Goal: Task Accomplishment & Management: Complete application form

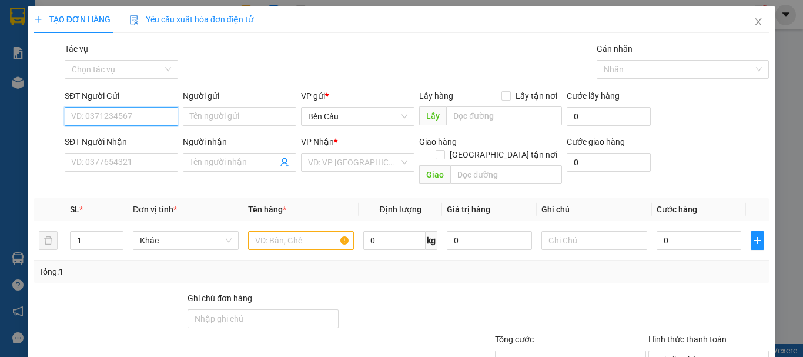
click at [144, 120] on input "SĐT Người Gửi" at bounding box center [121, 116] width 113 height 19
type input "0902767242"
click at [110, 140] on div "0902767242 - PHƯƠNG" at bounding box center [120, 139] width 98 height 13
type input "PHƯƠNG"
type input "0982945007"
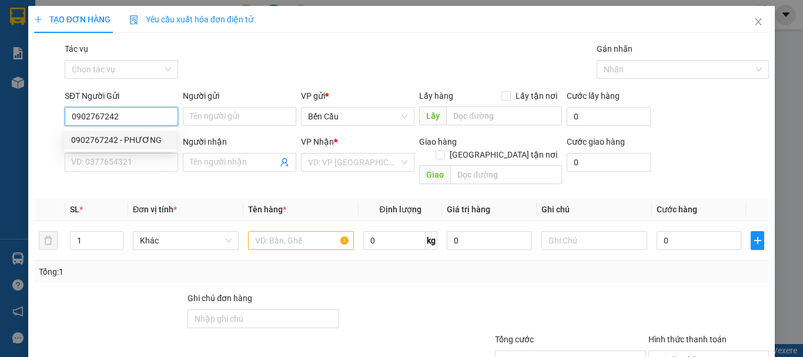
type input "ANH TỎ"
type input "Kdb"
type input "60.000"
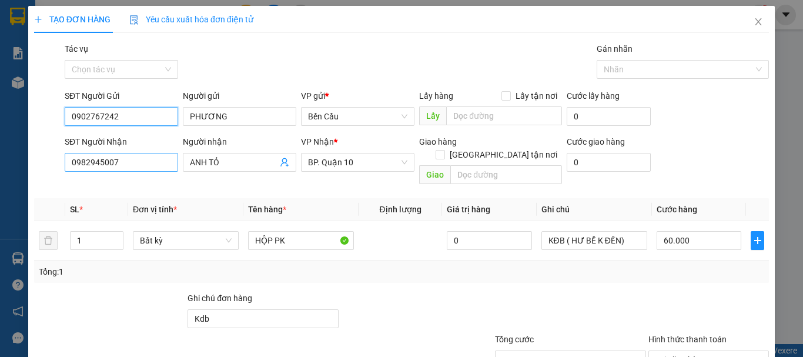
type input "0902767242"
drag, startPoint x: 139, startPoint y: 166, endPoint x: 2, endPoint y: 170, distance: 137.6
click at [2, 170] on div "TẠO ĐƠN HÀNG Yêu cầu xuất hóa đơn điện tử Transit Pickup Surcharge Ids Transit …" at bounding box center [401, 178] width 803 height 357
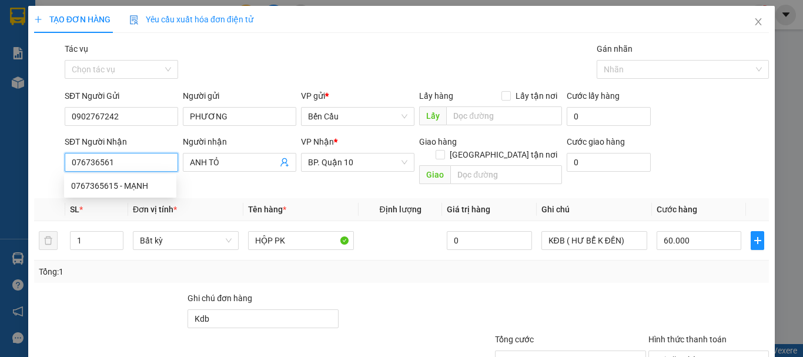
type input "0767365615"
click at [127, 187] on div "0767365615 - MẠNH" at bounding box center [120, 185] width 98 height 13
type input "MẠNH"
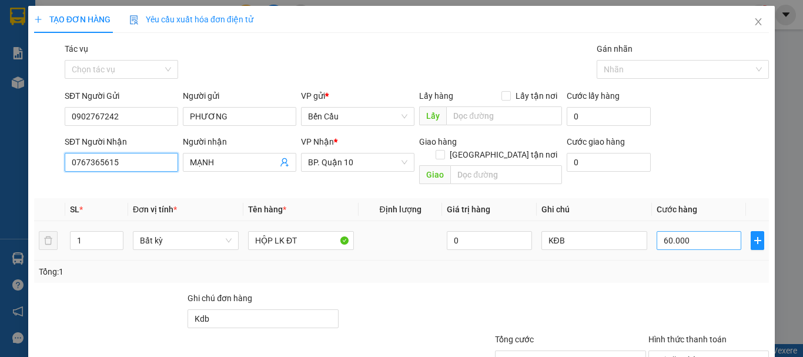
type input "0767365615"
click at [697, 231] on input "60.000" at bounding box center [698, 240] width 85 height 19
type input "5"
type input "50"
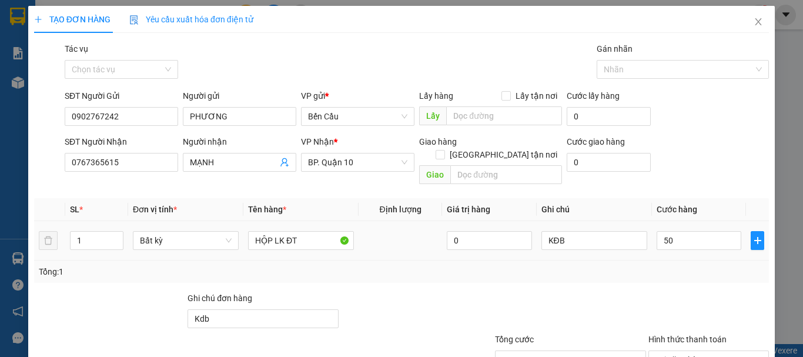
type input "50.000"
click at [661, 265] on div "Tổng: 1" at bounding box center [401, 271] width 725 height 13
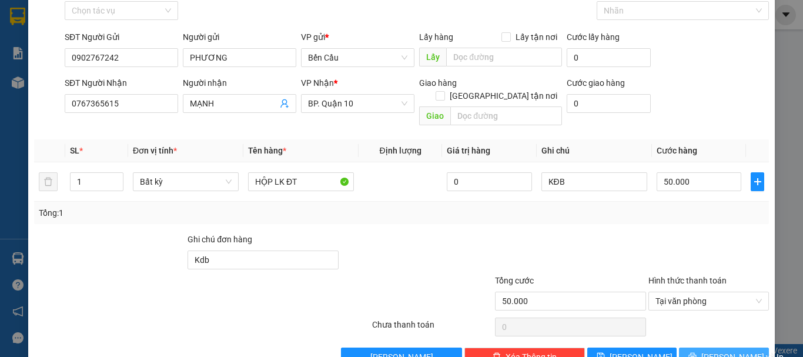
scroll to position [78, 0]
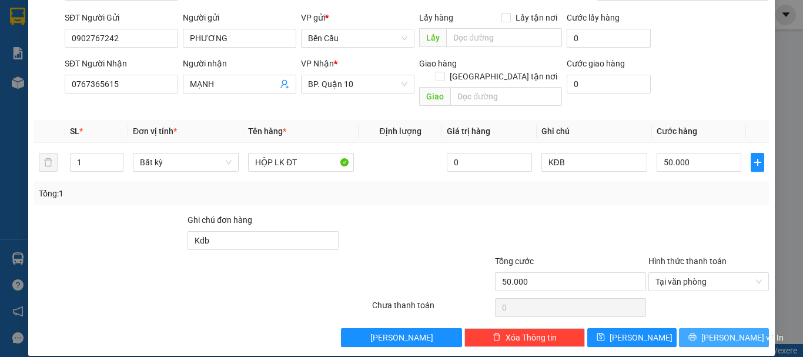
click at [724, 331] on span "[PERSON_NAME] và In" at bounding box center [742, 337] width 82 height 13
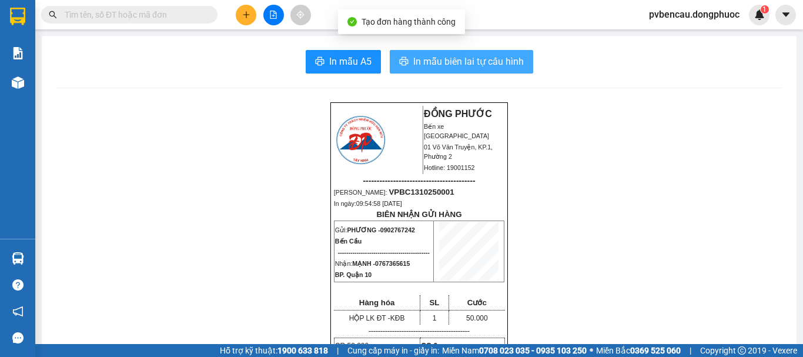
click at [477, 65] on span "In mẫu biên lai tự cấu hình" at bounding box center [468, 61] width 110 height 15
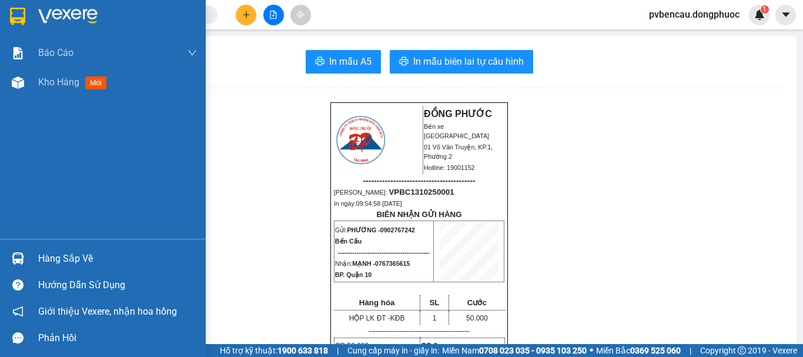
drag, startPoint x: 27, startPoint y: 261, endPoint x: 75, endPoint y: 269, distance: 48.2
click at [28, 261] on div "Hàng sắp về" at bounding box center [103, 258] width 206 height 26
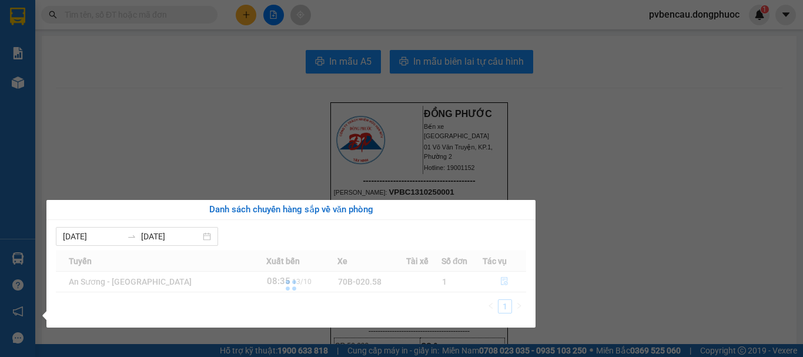
click at [427, 307] on div at bounding box center [291, 285] width 470 height 70
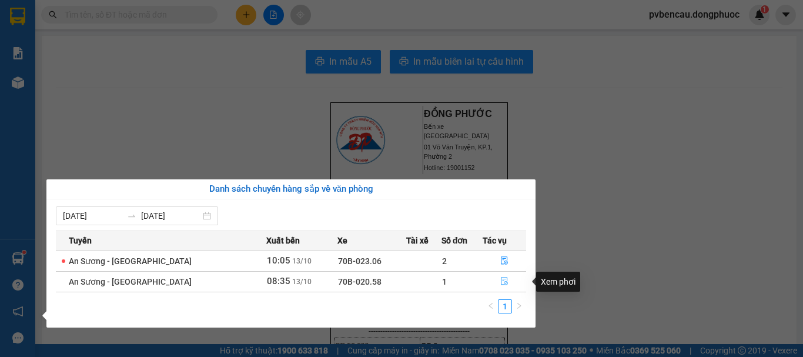
click at [500, 284] on icon "file-done" at bounding box center [504, 281] width 8 height 8
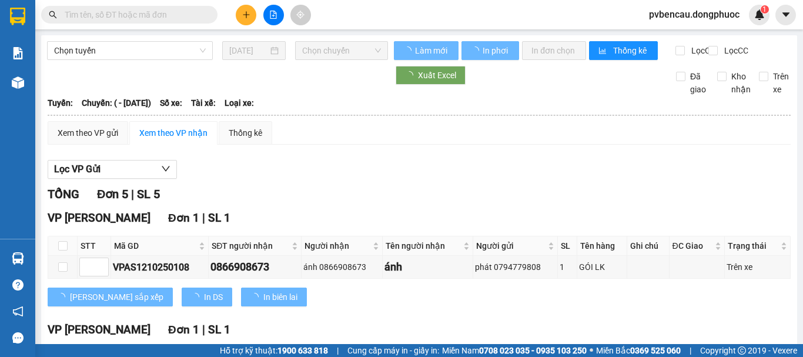
scroll to position [59, 0]
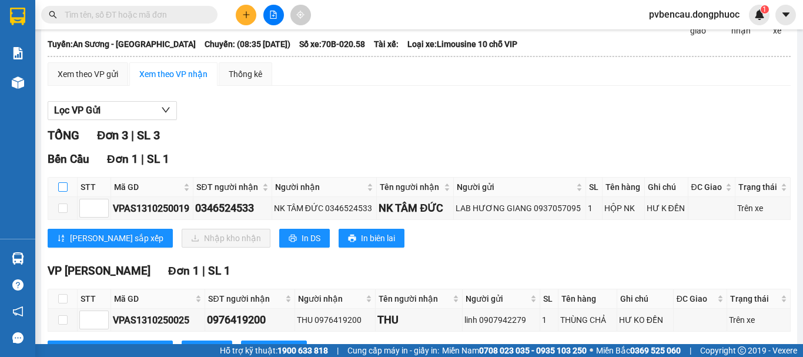
click at [61, 192] on input "checkbox" at bounding box center [62, 186] width 9 height 9
checkbox input "true"
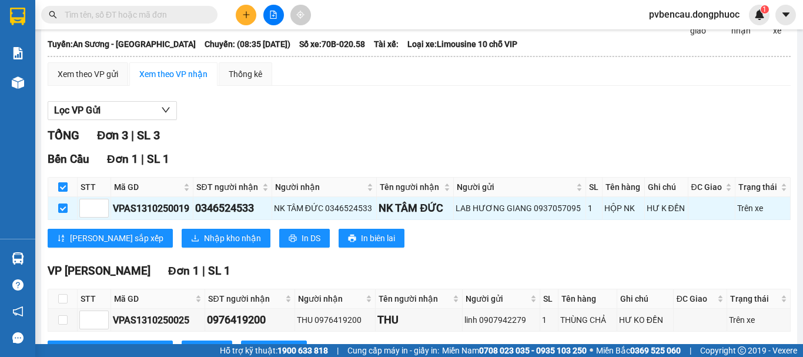
click at [63, 192] on input "checkbox" at bounding box center [62, 186] width 9 height 9
checkbox input "false"
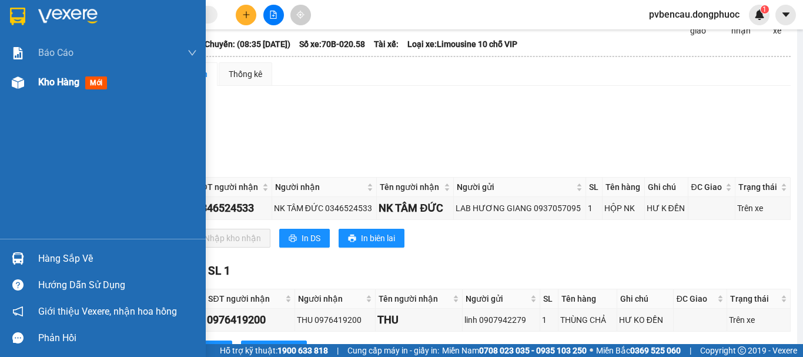
click at [42, 84] on span "Kho hàng" at bounding box center [58, 81] width 41 height 11
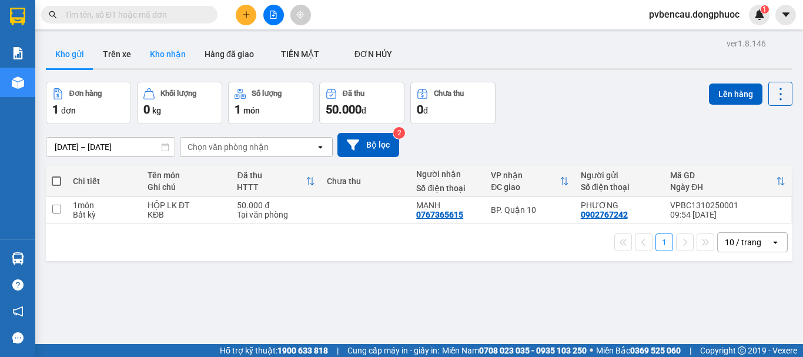
click at [169, 52] on button "Kho nhận" at bounding box center [167, 54] width 55 height 28
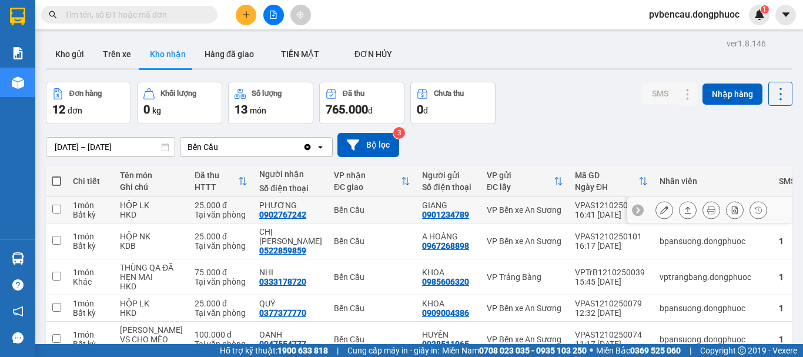
click at [134, 203] on div "HỘP LK" at bounding box center [151, 204] width 63 height 9
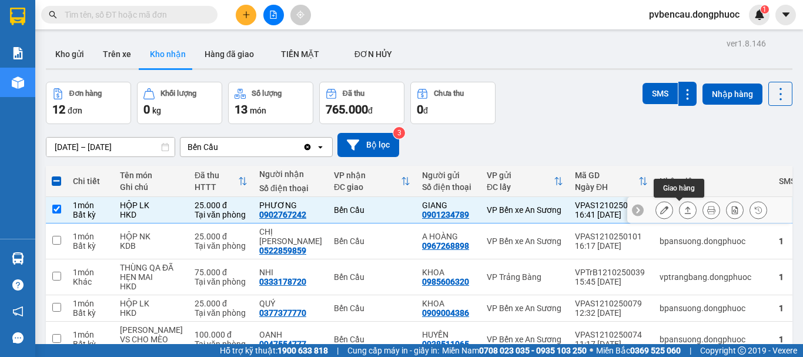
click at [684, 210] on button at bounding box center [687, 210] width 16 height 21
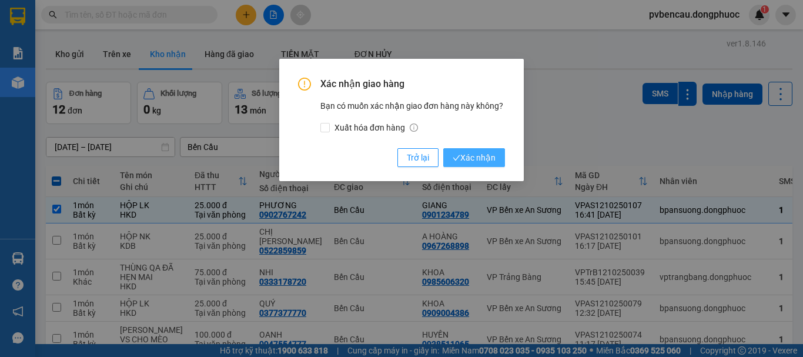
click at [465, 159] on span "Xác nhận" at bounding box center [473, 157] width 43 height 13
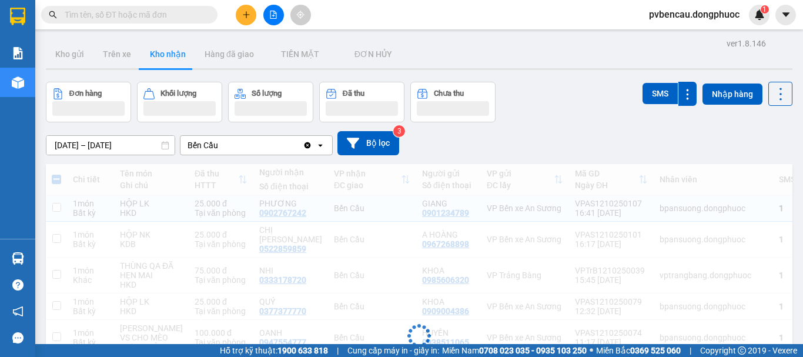
checkbox input "false"
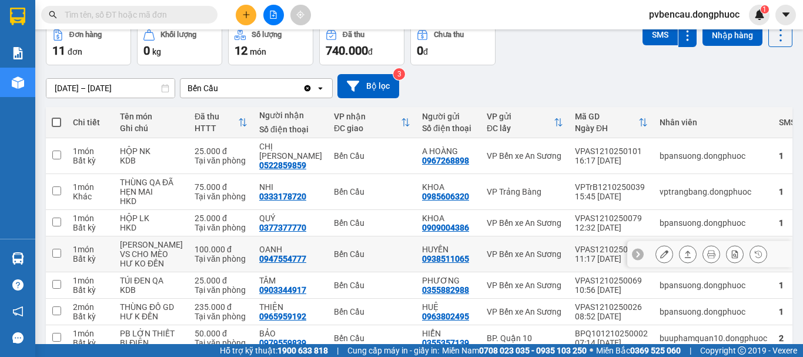
scroll to position [118, 0]
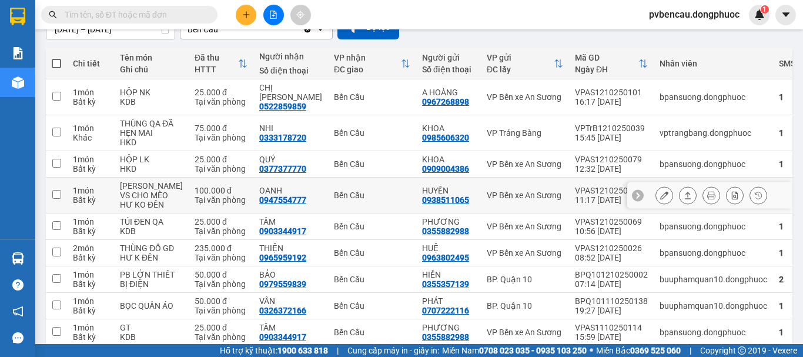
click at [194, 193] on div "100.000 đ" at bounding box center [220, 190] width 53 height 9
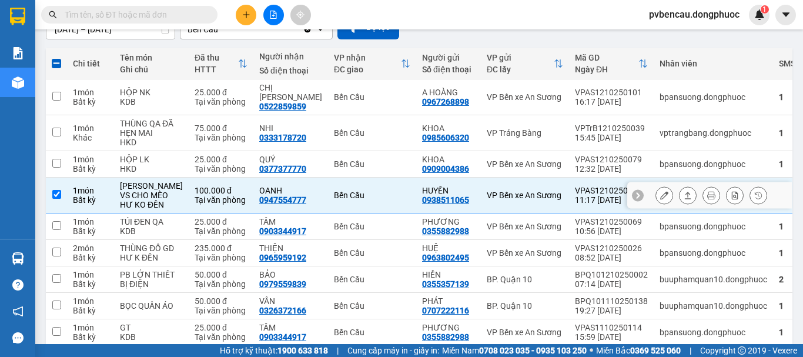
click at [683, 199] on icon at bounding box center [687, 195] width 8 height 8
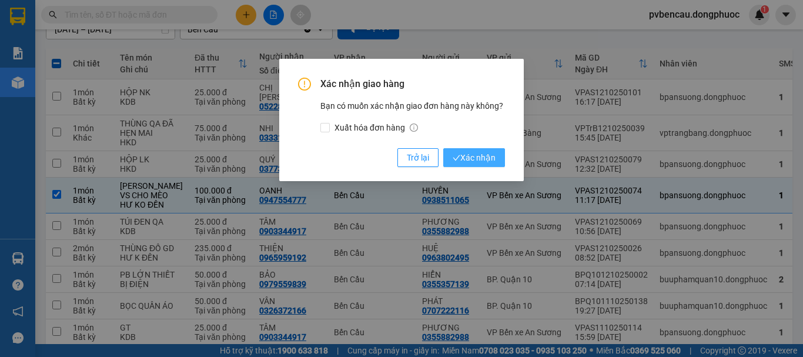
click at [478, 153] on span "Xác nhận" at bounding box center [473, 157] width 43 height 13
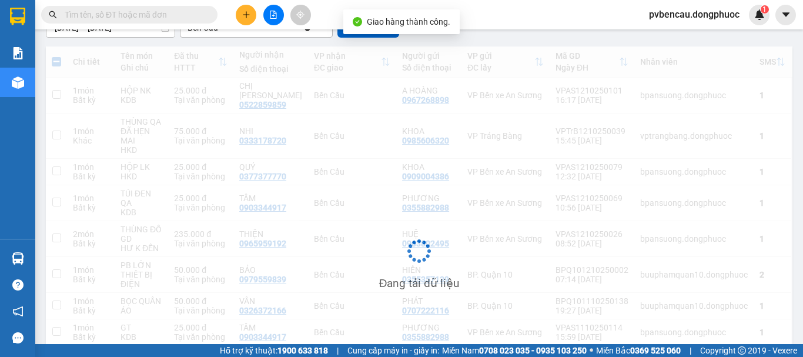
checkbox input "false"
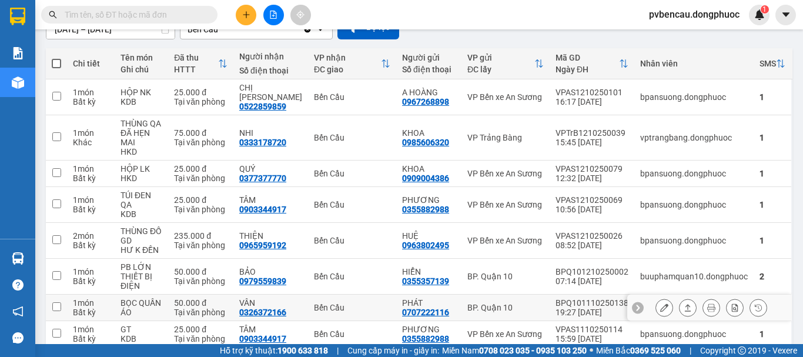
drag, startPoint x: 171, startPoint y: 296, endPoint x: 195, endPoint y: 303, distance: 25.3
click at [168, 295] on td "BỌC QUẦN ÁO" at bounding box center [141, 307] width 53 height 26
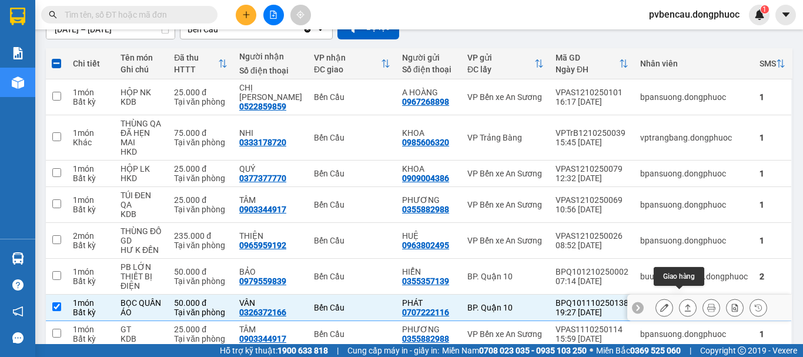
click at [683, 303] on icon at bounding box center [687, 307] width 8 height 8
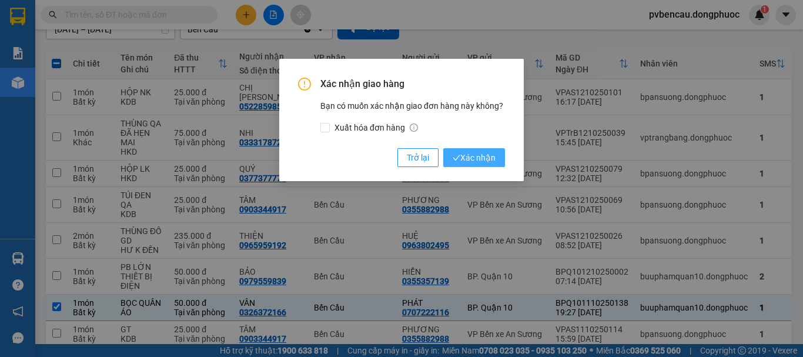
click at [481, 155] on span "Xác nhận" at bounding box center [473, 157] width 43 height 13
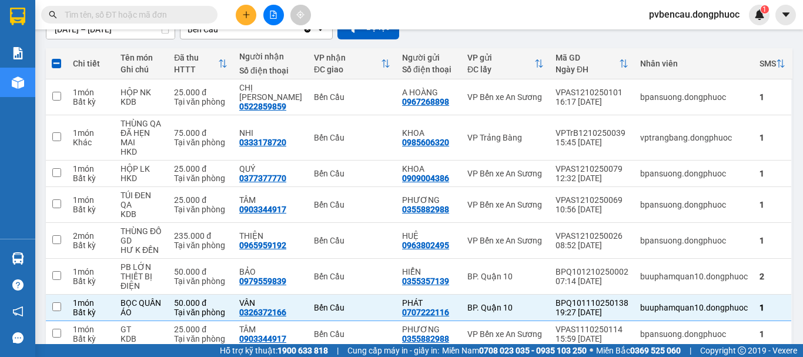
checkbox input "false"
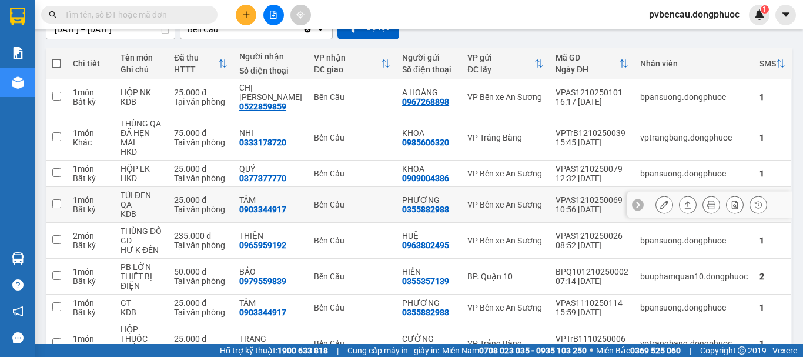
scroll to position [176, 0]
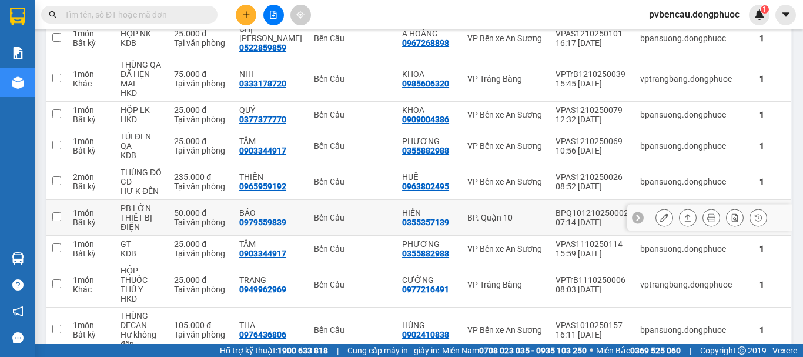
drag, startPoint x: 162, startPoint y: 196, endPoint x: 163, endPoint y: 204, distance: 8.4
click at [162, 203] on div "PB LỚN THIẾT BỊ ĐIỆN" at bounding box center [141, 217] width 42 height 28
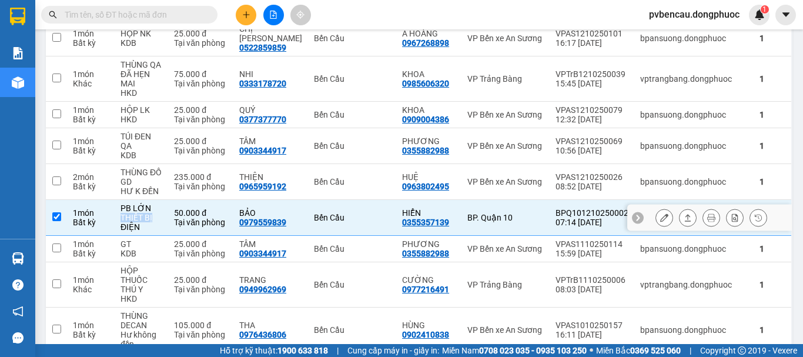
click at [684, 214] on icon at bounding box center [687, 217] width 6 height 7
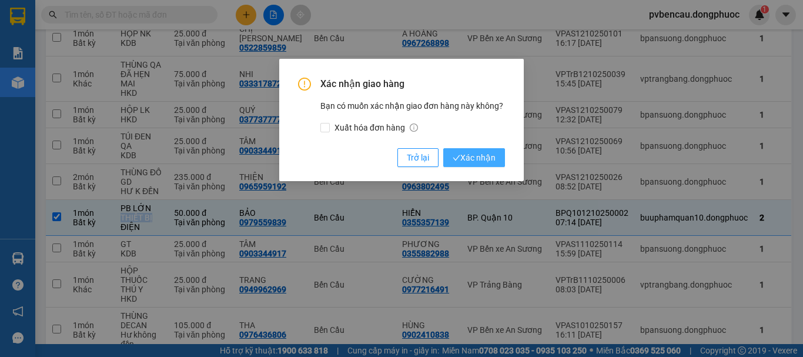
click at [466, 154] on button "Xác nhận" at bounding box center [474, 157] width 62 height 19
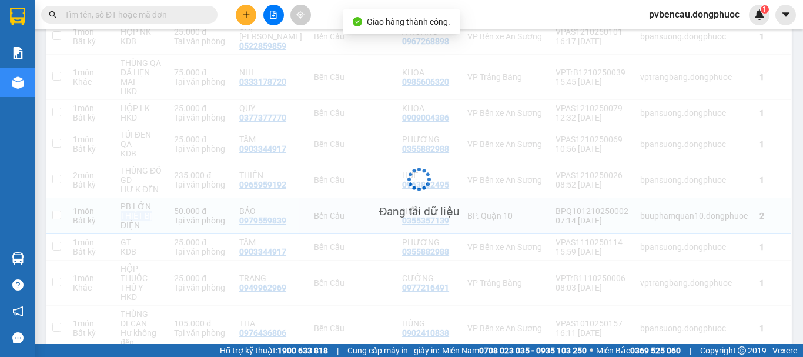
checkbox input "false"
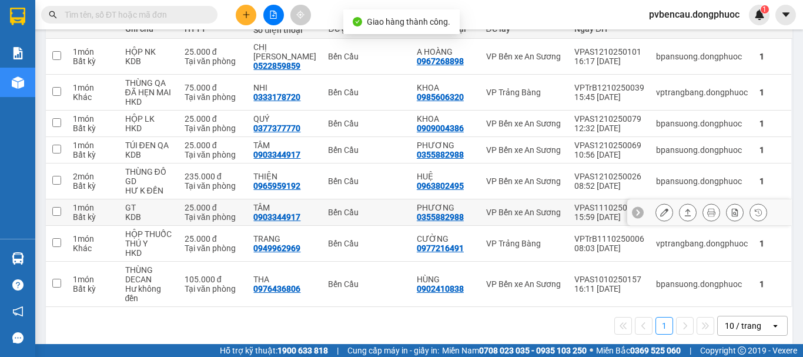
scroll to position [160, 0]
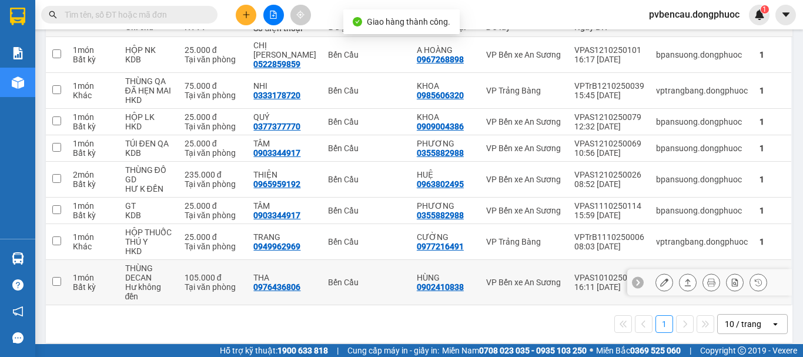
click at [179, 281] on td "THÙNG DECAN Hư không đền" at bounding box center [148, 282] width 59 height 45
checkbox input "true"
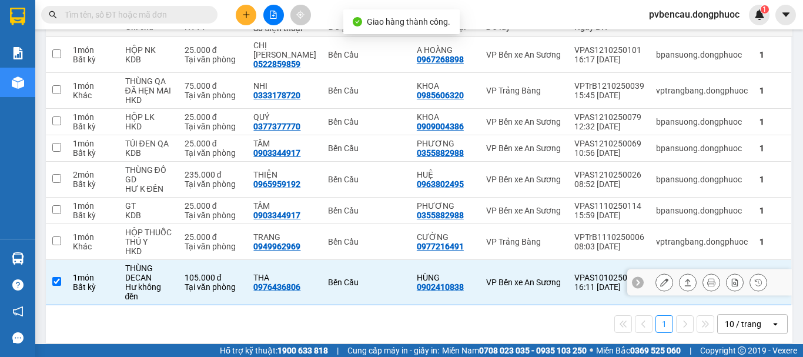
click at [682, 272] on button at bounding box center [687, 282] width 16 height 21
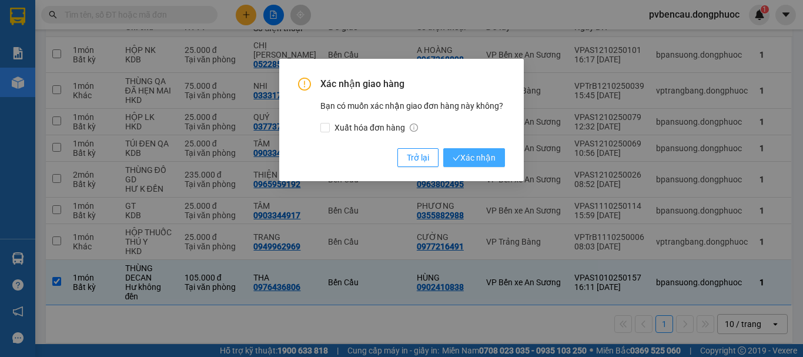
click at [461, 149] on button "Xác nhận" at bounding box center [474, 157] width 62 height 19
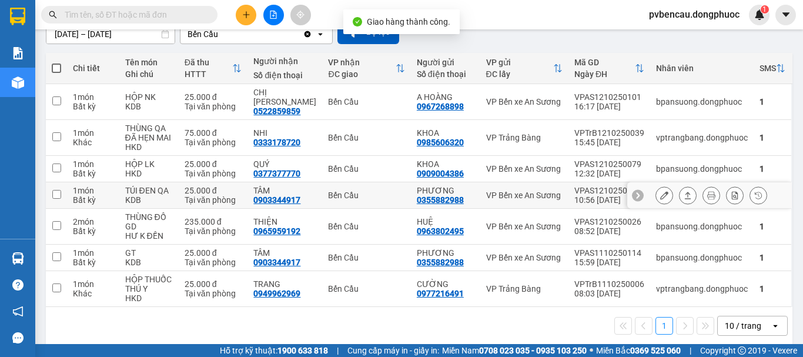
scroll to position [115, 0]
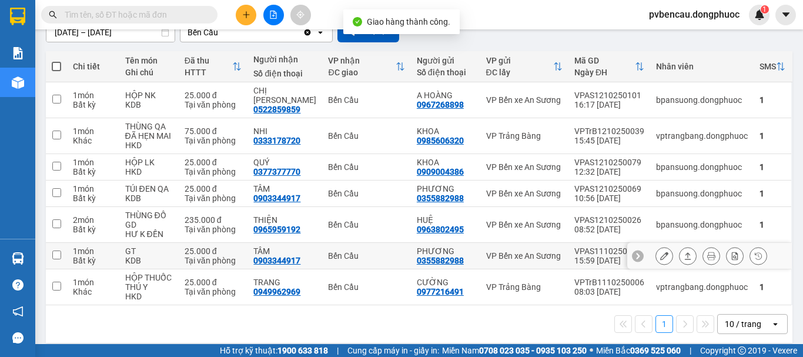
click at [169, 246] on div "GT" at bounding box center [149, 250] width 48 height 9
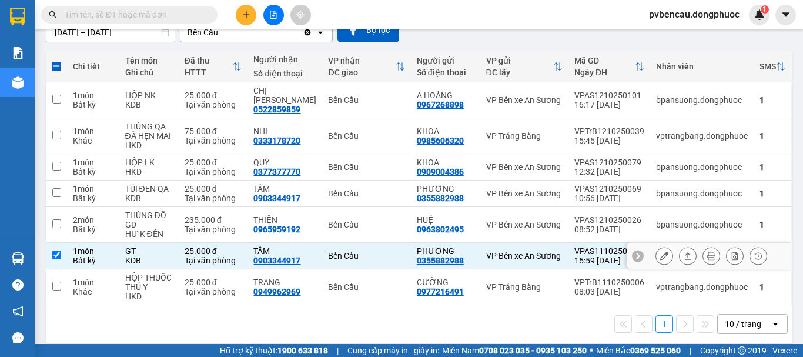
click at [197, 256] on div "Tại văn phòng" at bounding box center [213, 260] width 58 height 9
checkbox input "false"
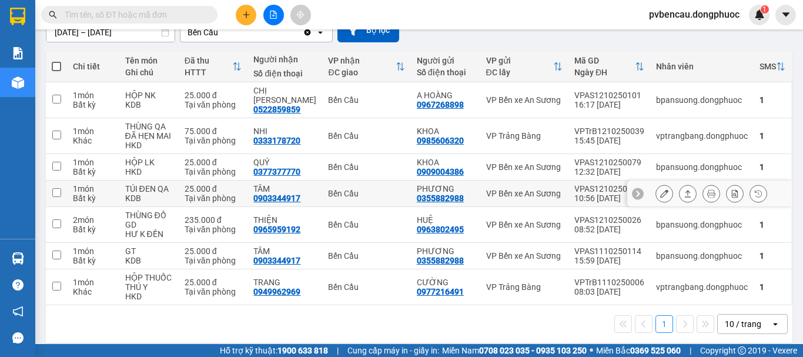
click at [219, 193] on div "Tại văn phòng" at bounding box center [213, 197] width 58 height 9
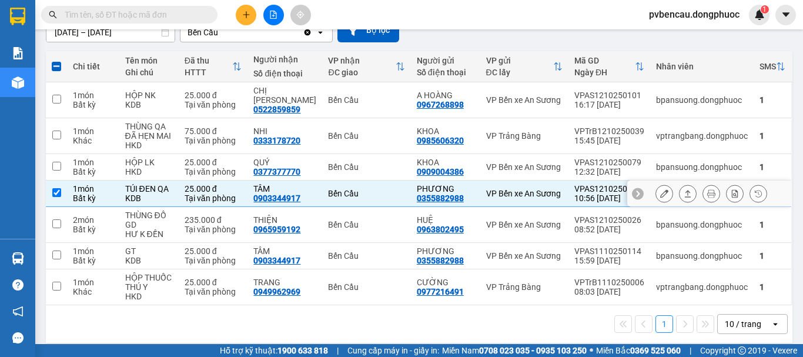
click at [683, 189] on icon at bounding box center [687, 193] width 8 height 8
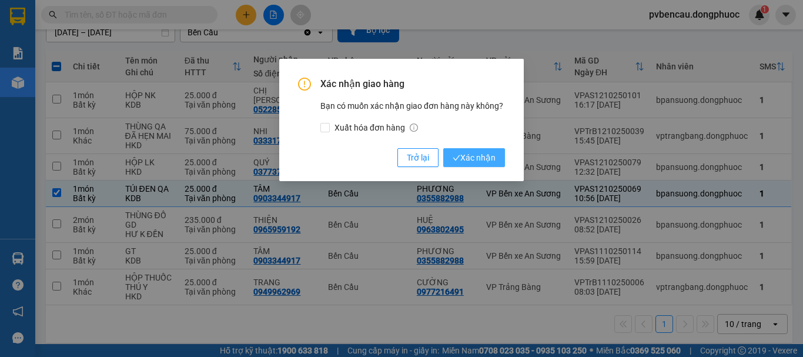
click at [484, 157] on span "Xác nhận" at bounding box center [473, 157] width 43 height 13
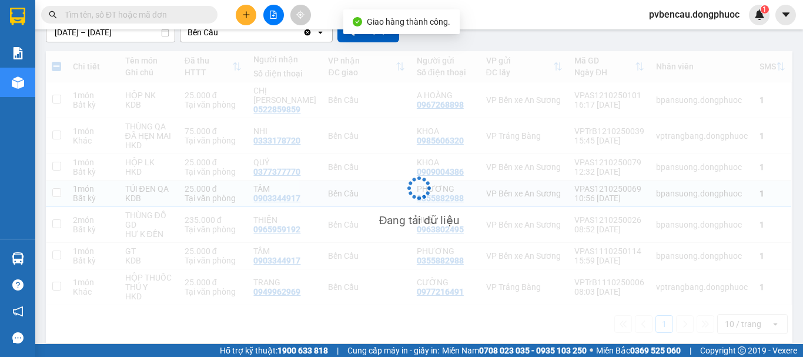
checkbox input "false"
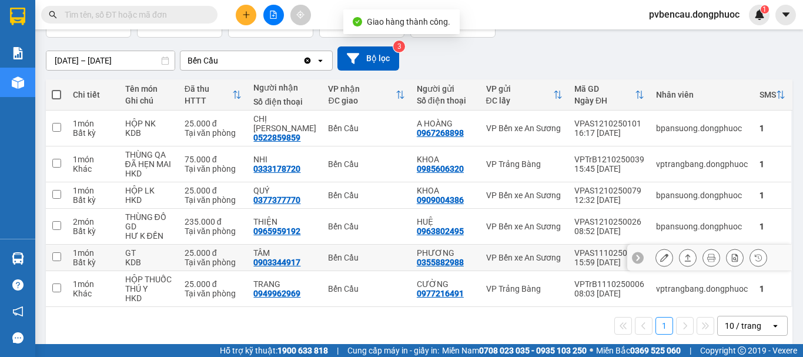
scroll to position [88, 0]
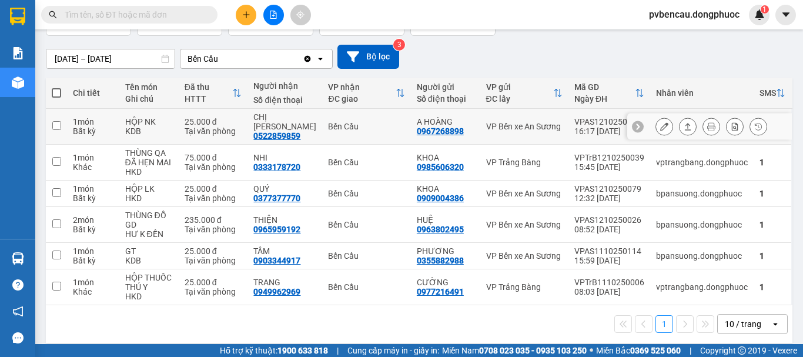
click at [173, 119] on div "HỘP NK" at bounding box center [149, 121] width 48 height 9
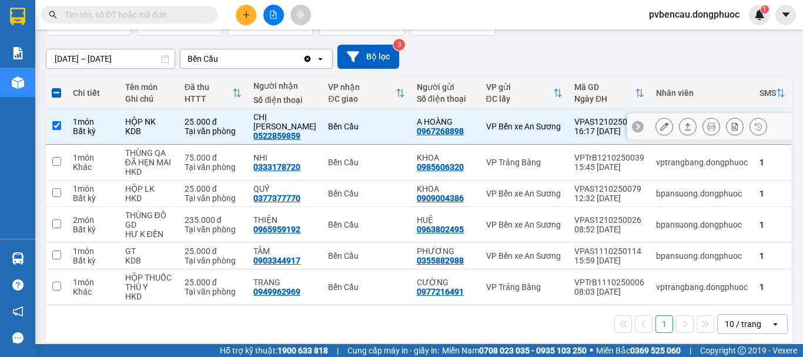
click at [173, 120] on div "HỘP NK" at bounding box center [149, 121] width 48 height 9
checkbox input "false"
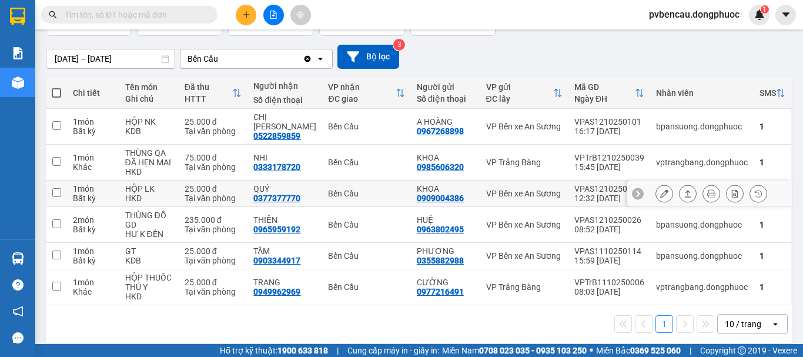
click at [169, 184] on div "HỘP LK" at bounding box center [149, 188] width 48 height 9
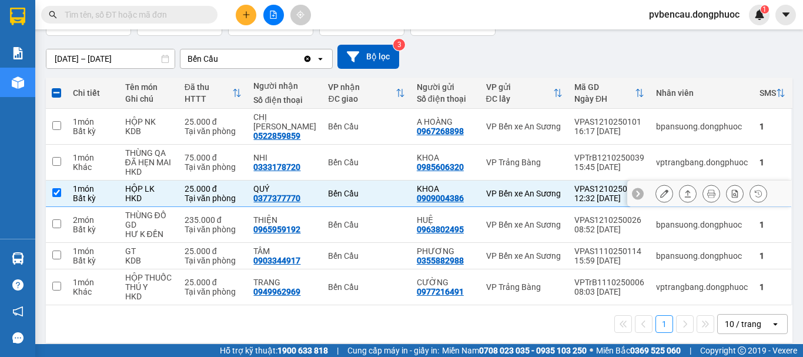
click at [170, 184] on div "HỘP LK" at bounding box center [149, 188] width 48 height 9
checkbox input "false"
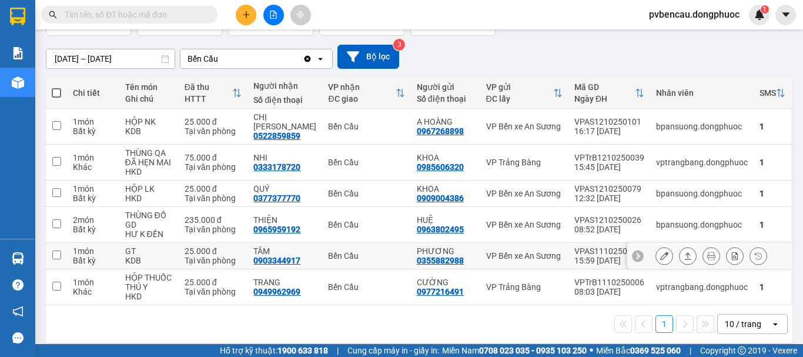
click at [169, 246] on div "GT" at bounding box center [149, 250] width 48 height 9
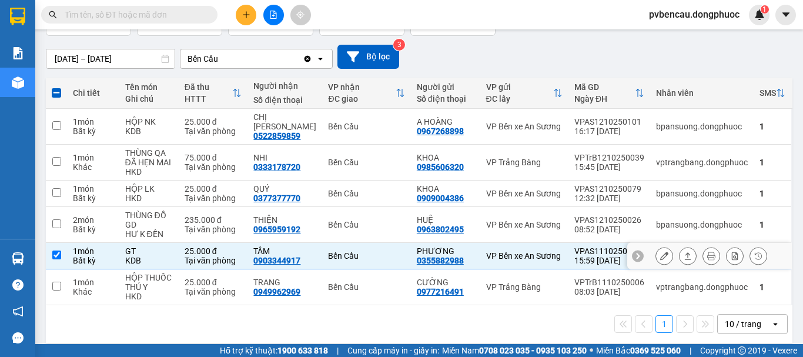
click at [169, 246] on div "GT" at bounding box center [149, 250] width 48 height 9
checkbox input "false"
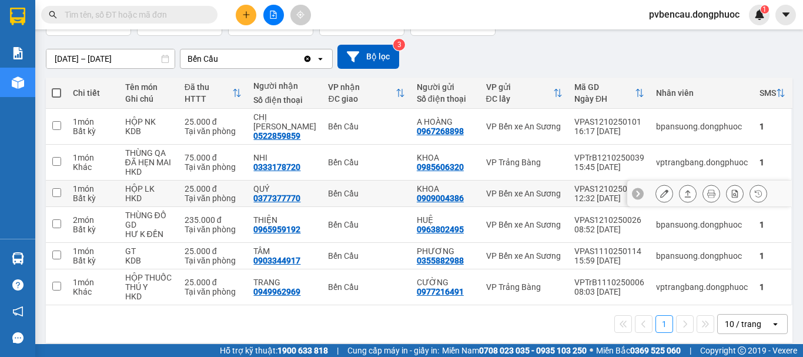
click at [179, 180] on td "HỘP LK HKD" at bounding box center [148, 193] width 59 height 26
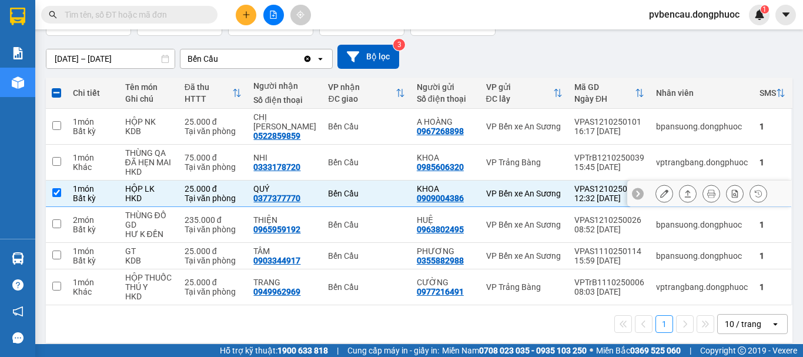
click at [182, 181] on td "25.000 đ Tại văn phòng" at bounding box center [213, 193] width 69 height 26
checkbox input "false"
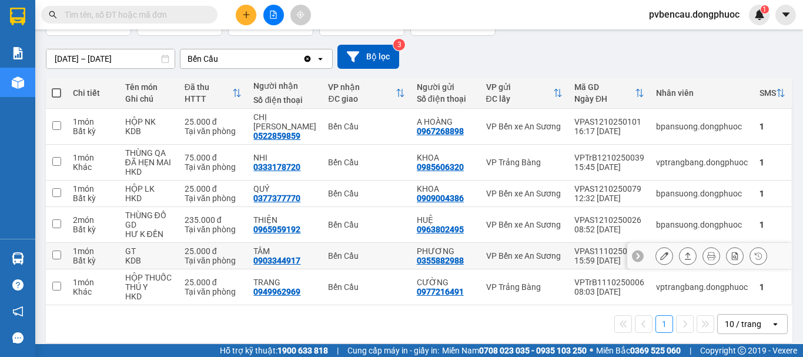
drag, startPoint x: 159, startPoint y: 250, endPoint x: 209, endPoint y: 254, distance: 50.2
click at [159, 256] on div "KDB" at bounding box center [149, 260] width 48 height 9
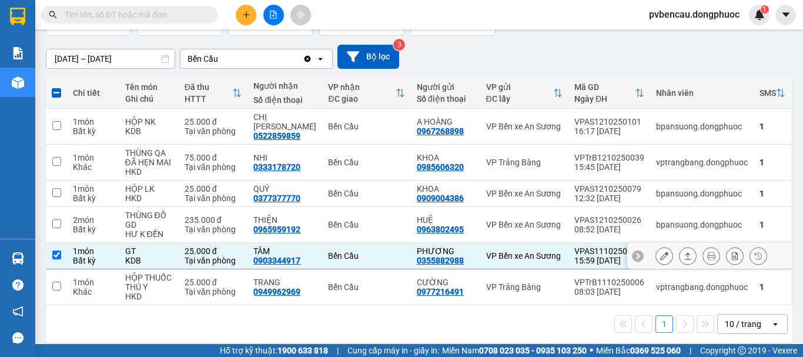
click at [321, 249] on tr "1 món Bất kỳ GT KDB 25.000 đ Tại văn phòng TÂM 0903344917 [GEOGRAPHIC_DATA] PHƯ…" at bounding box center [419, 256] width 746 height 26
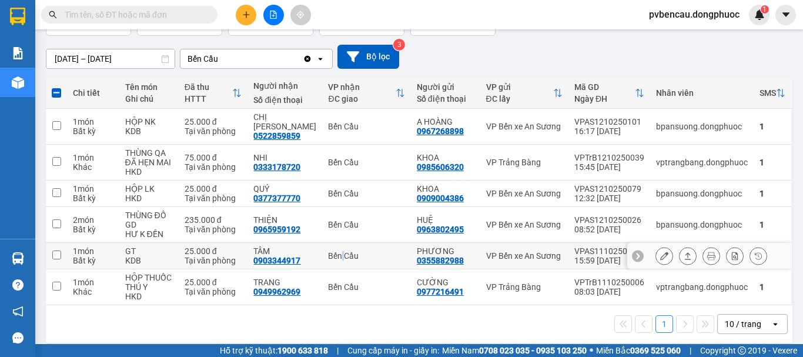
click at [340, 251] on div "Bến Cầu" at bounding box center [366, 255] width 76 height 9
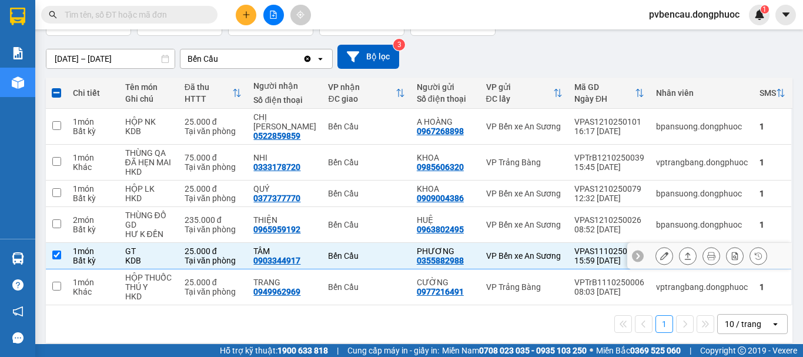
click at [329, 251] on div "Bến Cầu" at bounding box center [366, 255] width 76 height 9
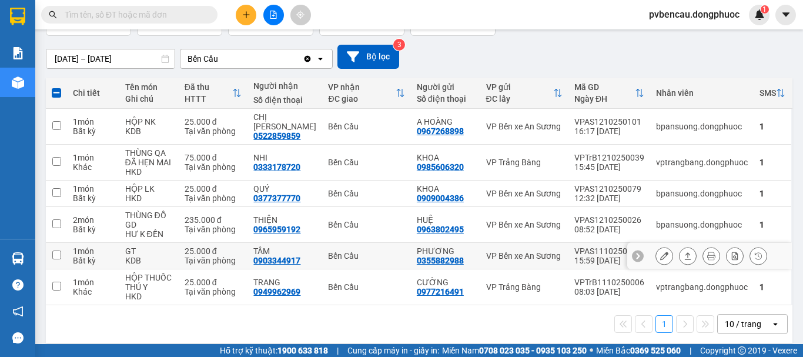
click at [335, 251] on div "Bến Cầu" at bounding box center [366, 255] width 76 height 9
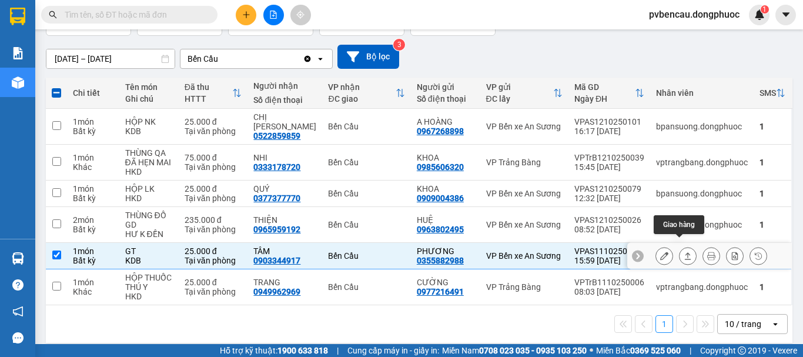
drag, startPoint x: 679, startPoint y: 249, endPoint x: 672, endPoint y: 254, distance: 8.5
click at [683, 251] on icon at bounding box center [687, 255] width 8 height 8
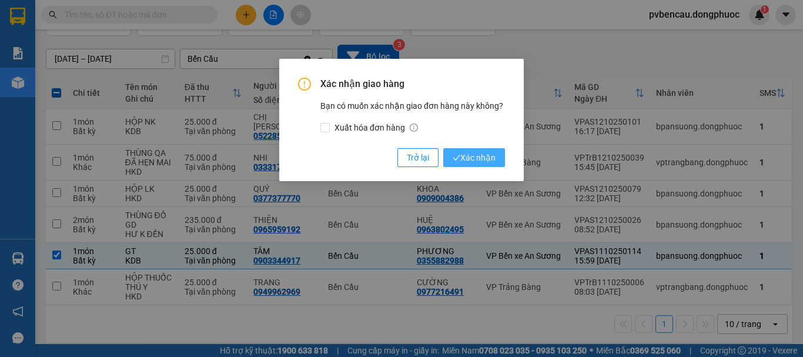
click at [467, 157] on span "Xác nhận" at bounding box center [473, 157] width 43 height 13
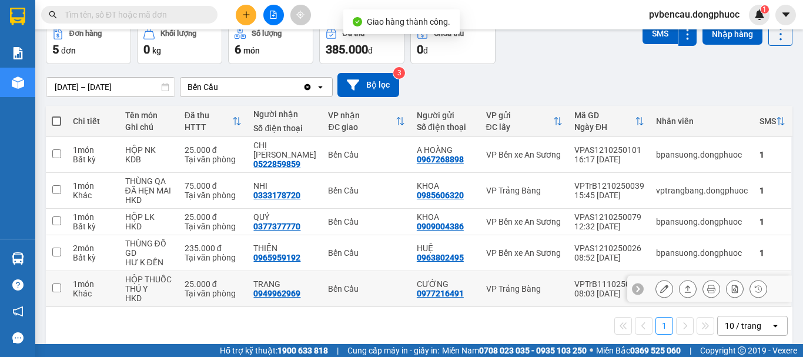
scroll to position [62, 0]
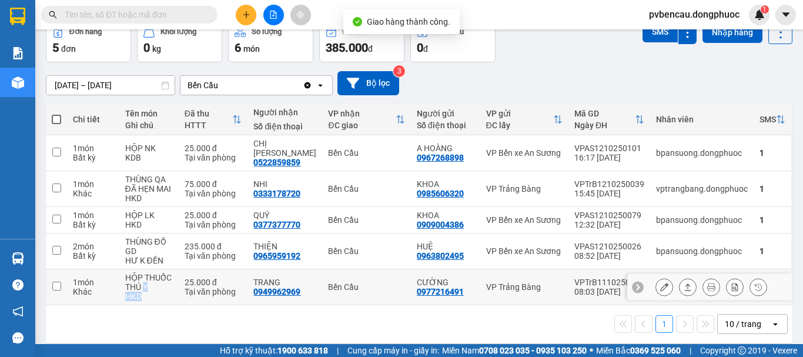
drag, startPoint x: 144, startPoint y: 280, endPoint x: 202, endPoint y: 283, distance: 58.3
click at [155, 283] on td "HỘP THUỐC THÚ Y HKD" at bounding box center [148, 287] width 59 height 36
checkbox input "true"
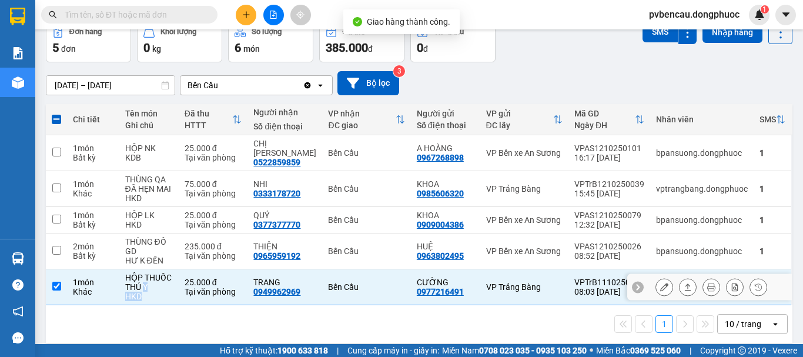
click at [680, 282] on button at bounding box center [687, 287] width 16 height 21
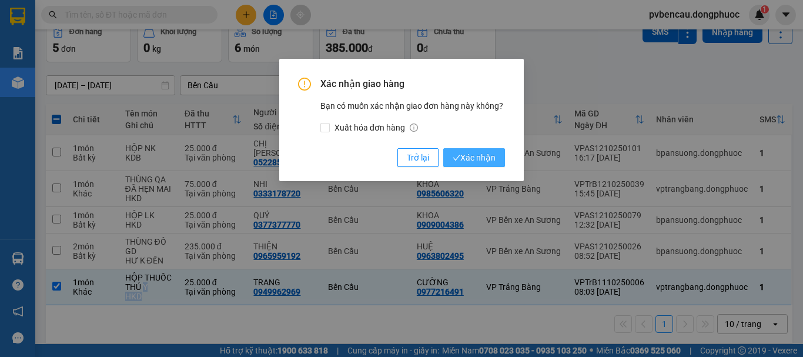
click at [481, 153] on span "Xác nhận" at bounding box center [473, 157] width 43 height 13
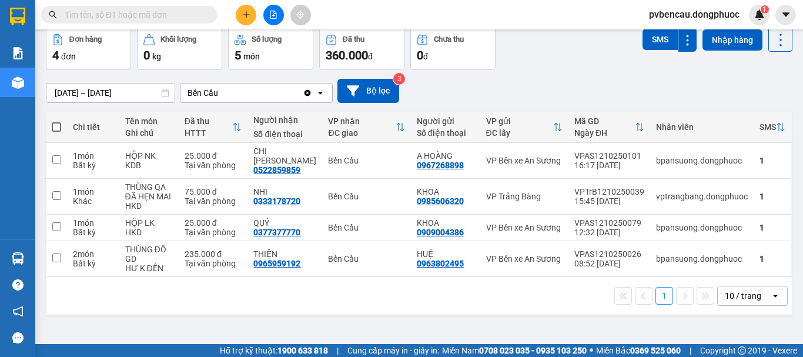
scroll to position [0, 0]
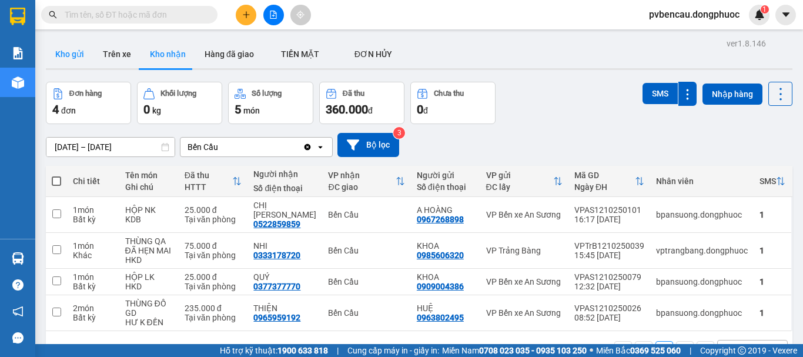
click at [70, 50] on button "Kho gửi" at bounding box center [70, 54] width 48 height 28
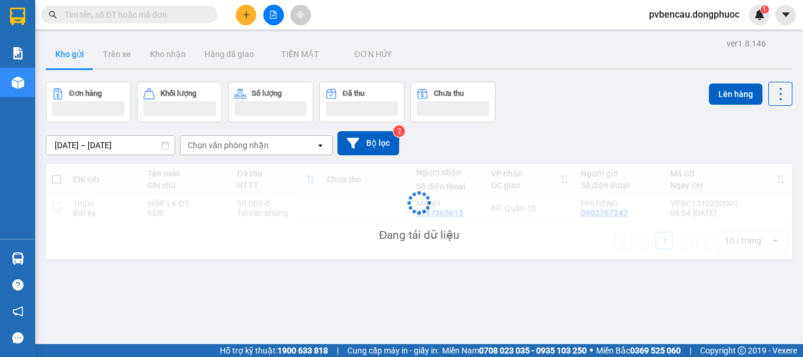
scroll to position [54, 0]
